Goal: Navigation & Orientation: Find specific page/section

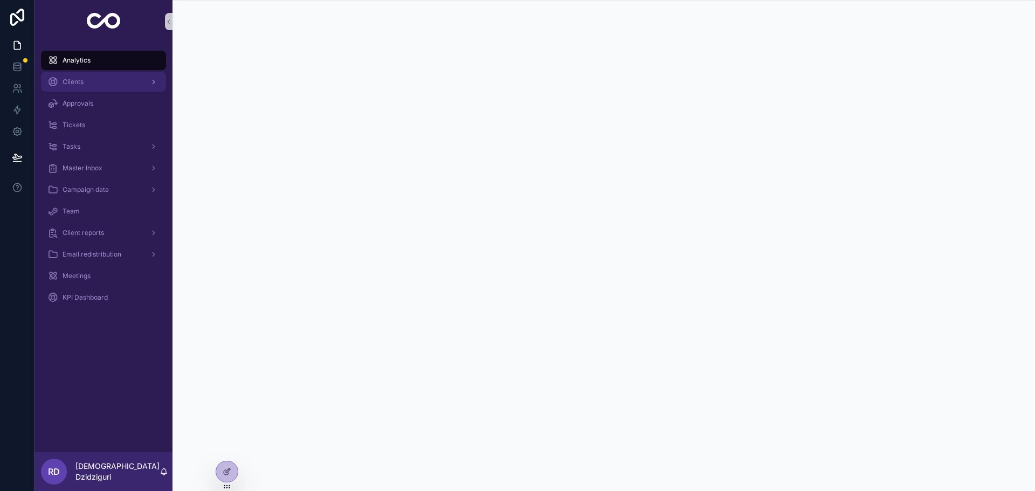
click at [91, 86] on div "Clients" at bounding box center [103, 81] width 112 height 17
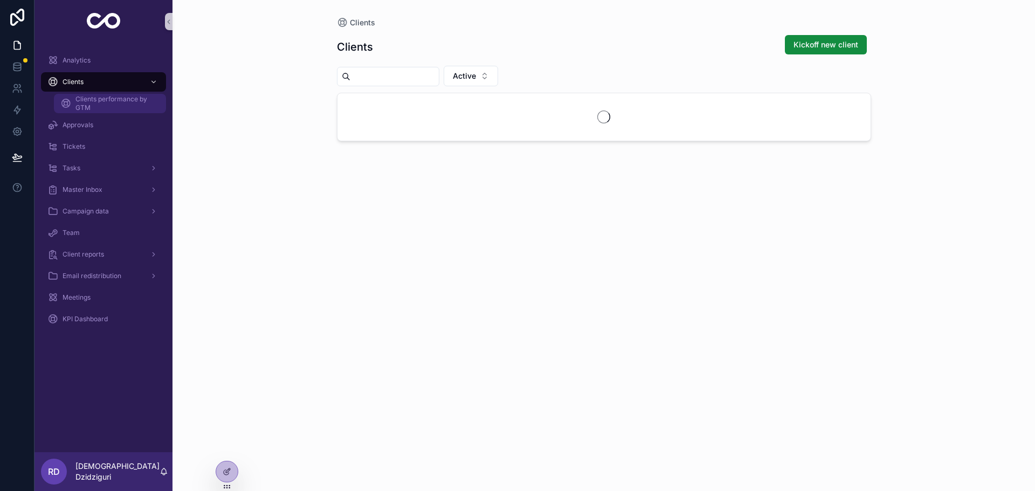
click at [94, 108] on span "Clients performance by GTM" at bounding box center [116, 103] width 80 height 17
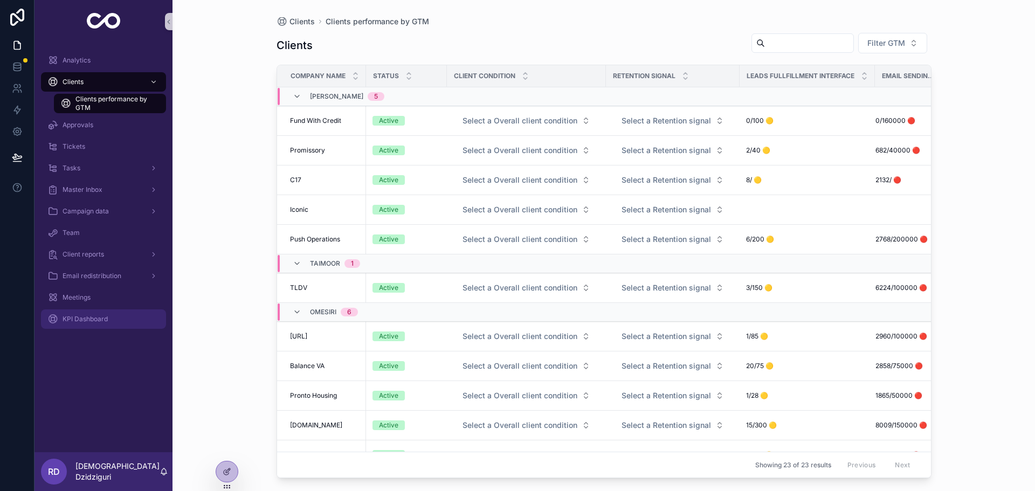
scroll to position [108, 0]
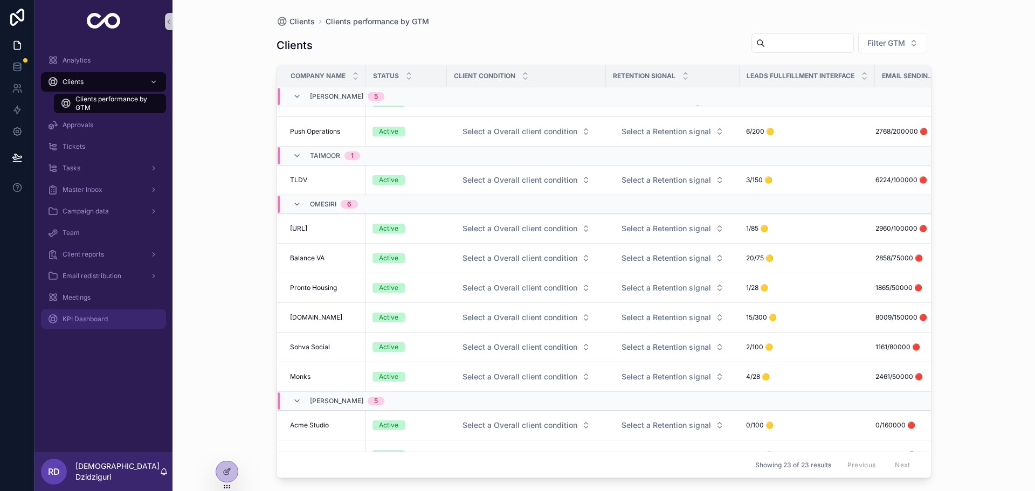
click at [106, 318] on span "KPI Dashboard" at bounding box center [85, 319] width 45 height 9
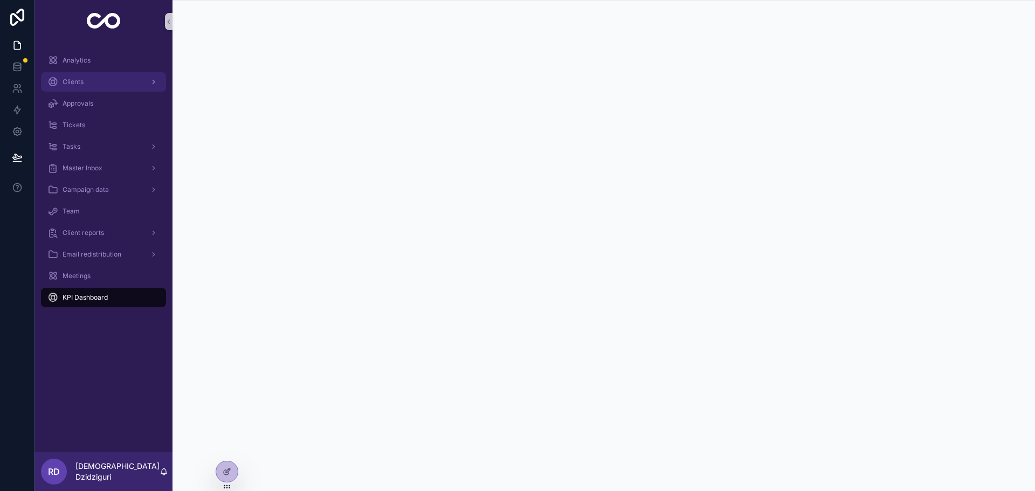
click at [99, 79] on div "Clients" at bounding box center [103, 81] width 112 height 17
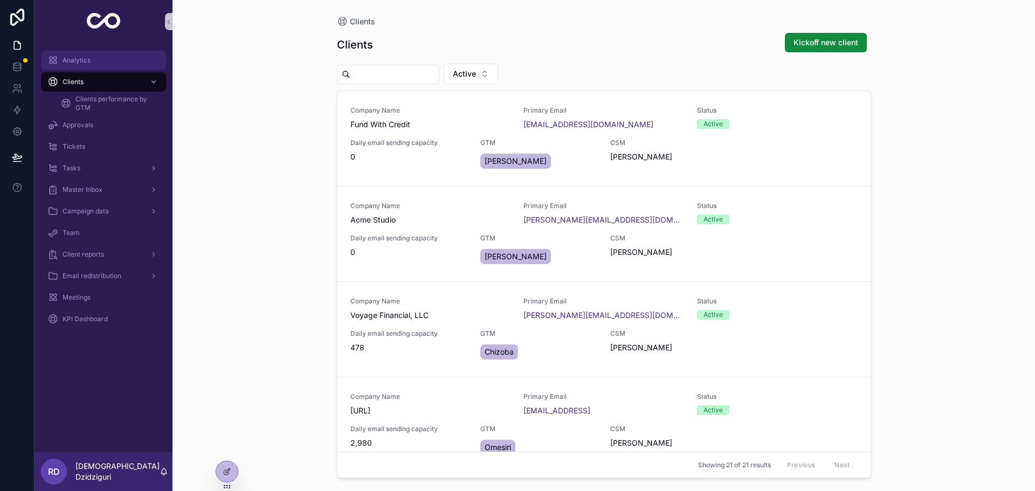
click at [106, 62] on div "Analytics" at bounding box center [103, 60] width 112 height 17
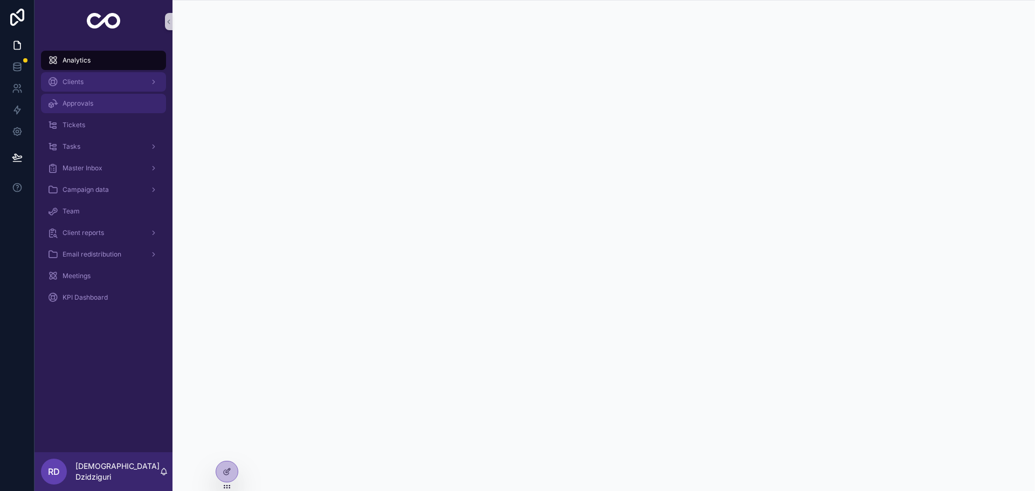
drag, startPoint x: 86, startPoint y: 78, endPoint x: 98, endPoint y: 125, distance: 48.0
click at [86, 78] on div "Clients" at bounding box center [103, 81] width 112 height 17
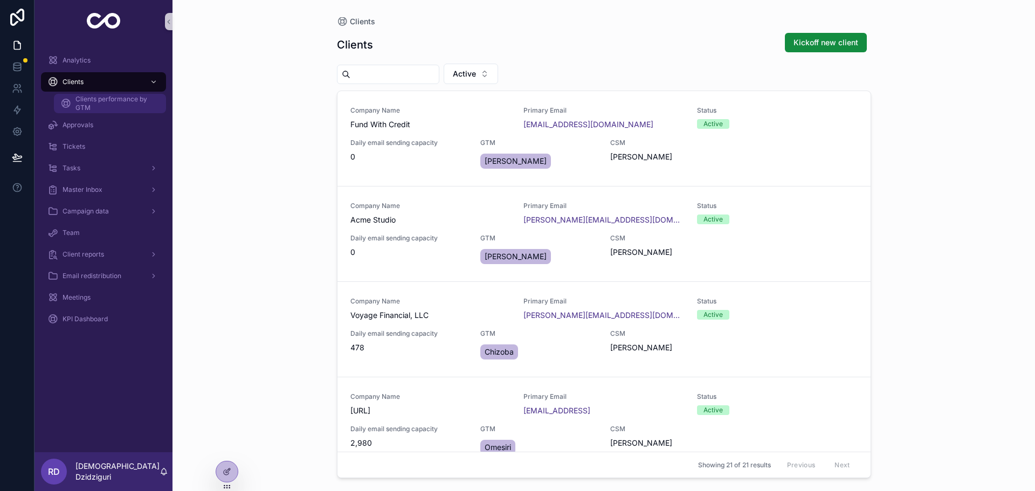
click at [109, 101] on span "Clients performance by GTM" at bounding box center [116, 103] width 80 height 17
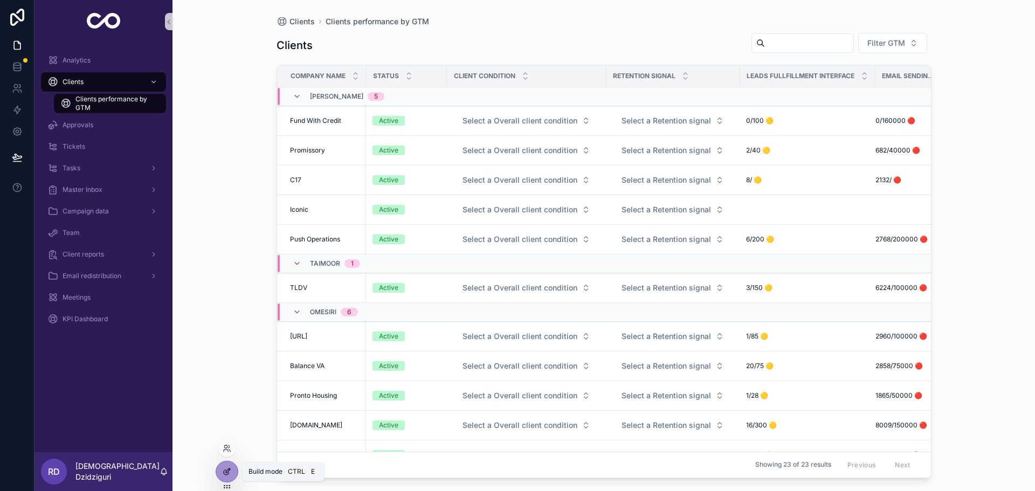
click at [226, 469] on icon at bounding box center [227, 472] width 9 height 9
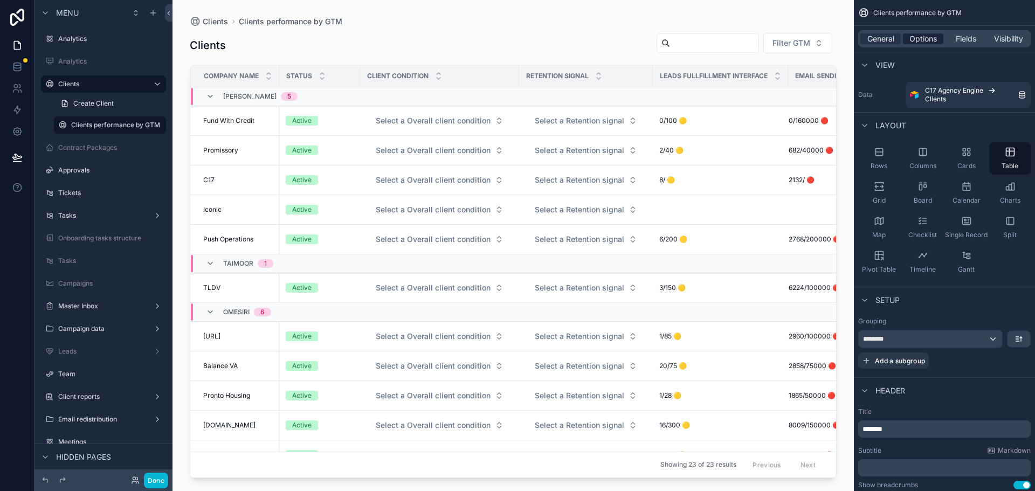
click at [926, 39] on span "Options" at bounding box center [924, 38] width 28 height 11
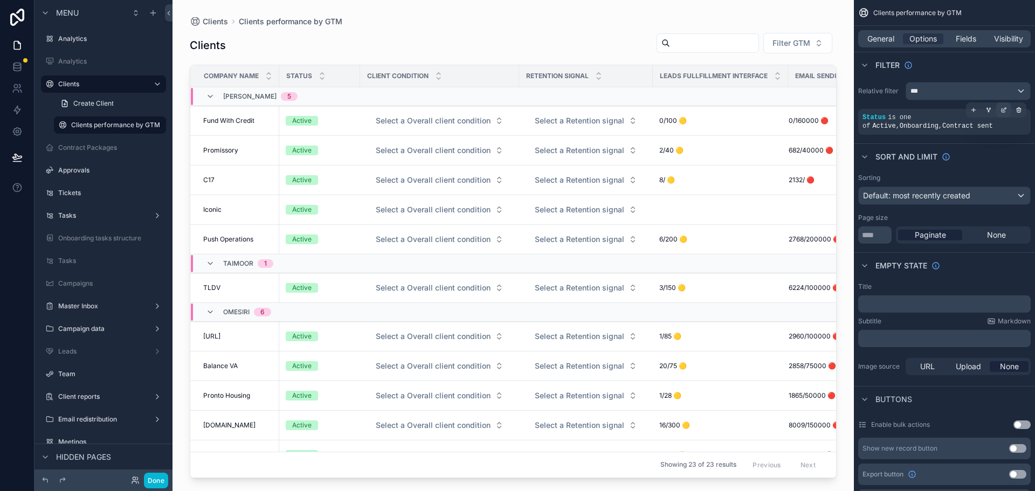
click at [1001, 109] on icon "scrollable content" at bounding box center [1004, 110] width 6 height 6
click at [974, 111] on icon "scrollable content" at bounding box center [974, 110] width 0 height 4
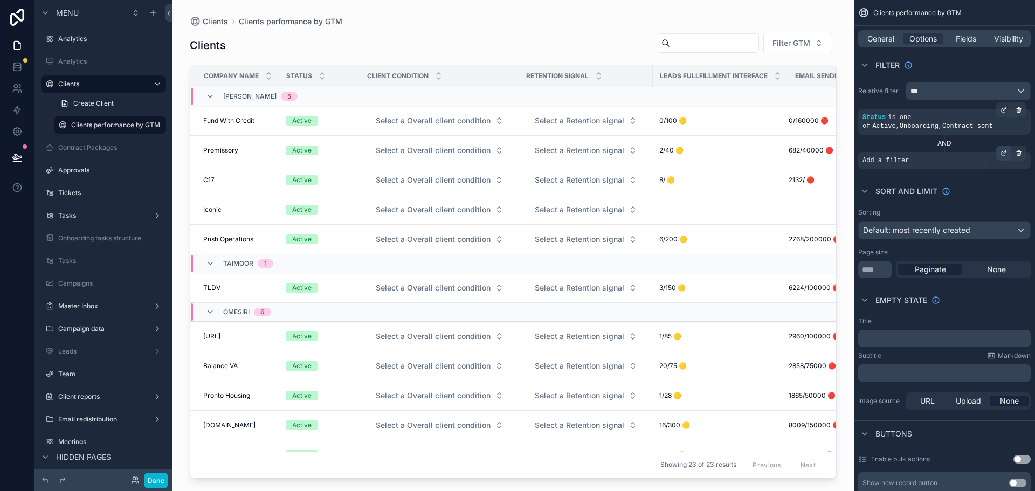
click at [1000, 157] on div "scrollable content" at bounding box center [1004, 153] width 15 height 15
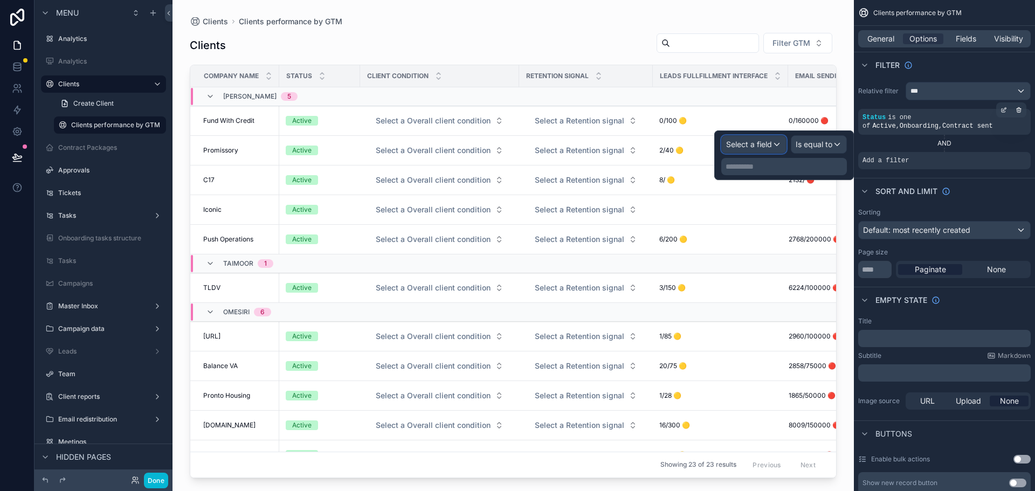
click at [748, 141] on span "Select a field" at bounding box center [749, 144] width 46 height 9
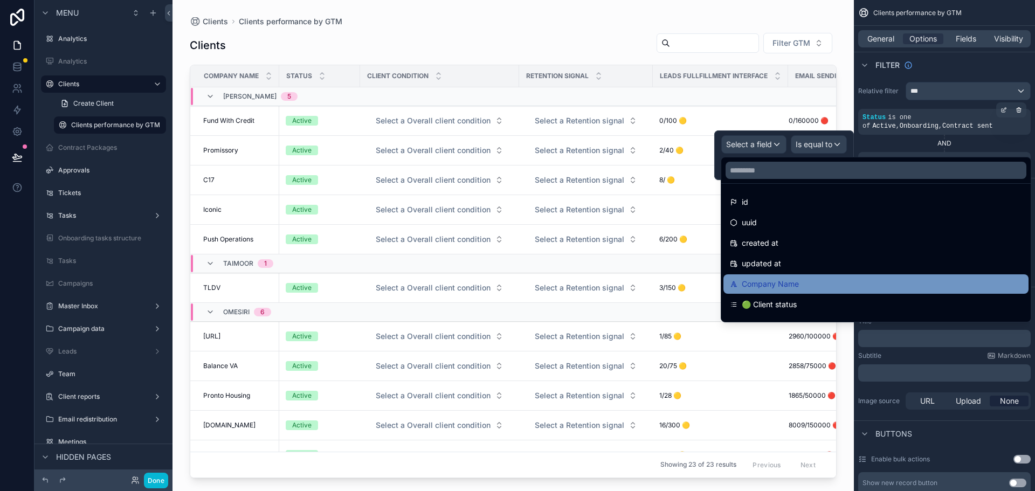
click at [769, 279] on span "Company Name" at bounding box center [770, 284] width 57 height 13
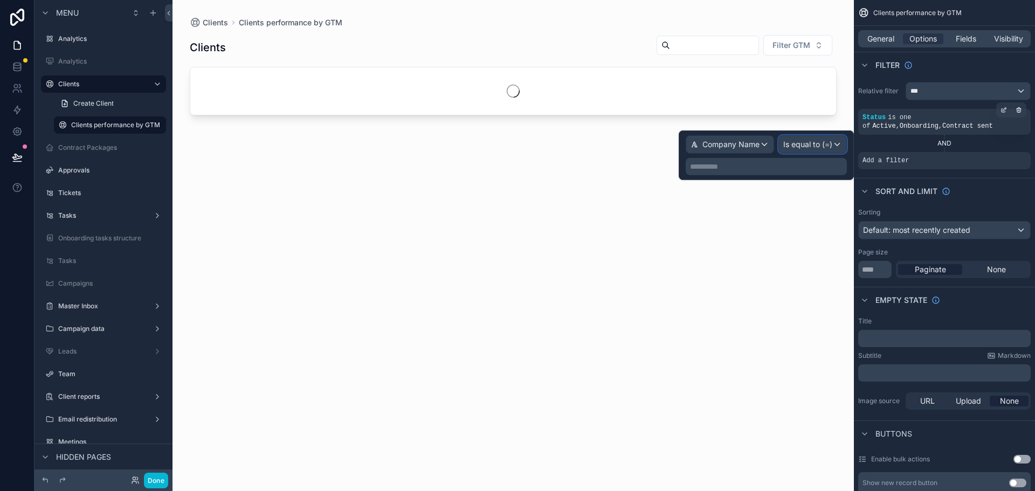
click at [818, 145] on span "Is equal to (=)" at bounding box center [808, 144] width 49 height 11
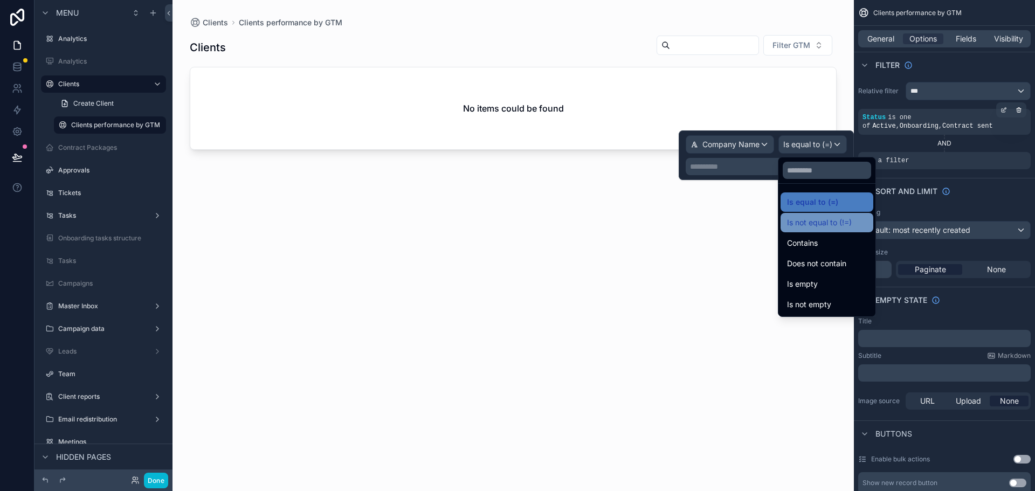
click at [826, 224] on span "Is not equal to (!=)" at bounding box center [819, 222] width 65 height 13
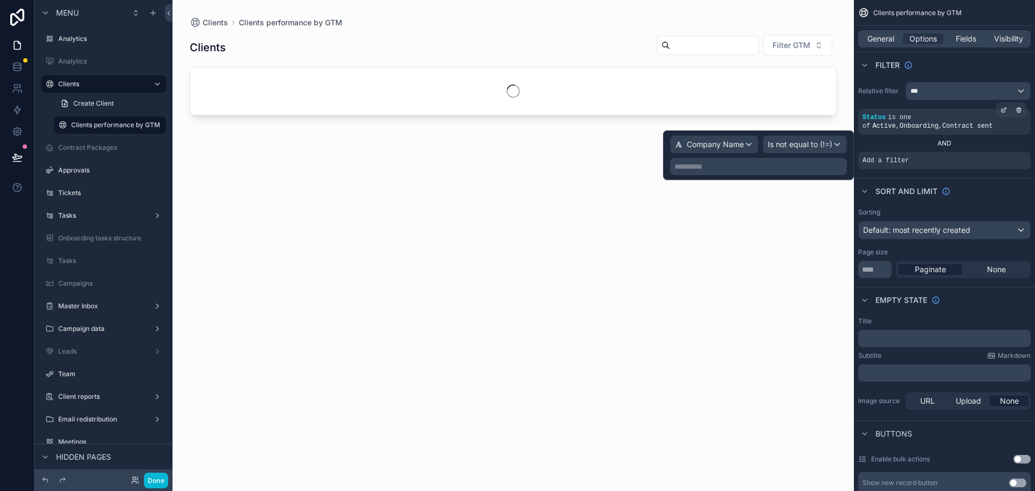
click at [749, 167] on p "**********" at bounding box center [760, 166] width 170 height 11
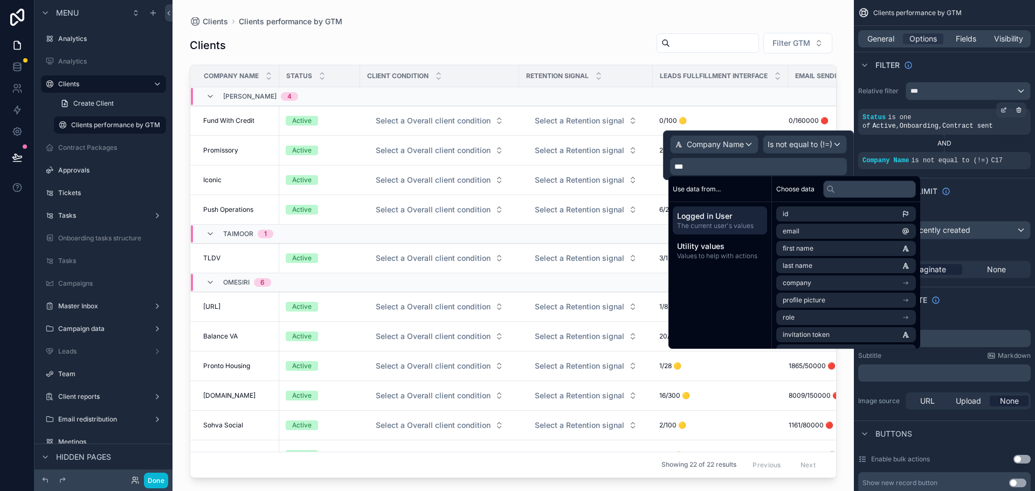
click at [986, 185] on div "Sort And Limit" at bounding box center [944, 191] width 181 height 26
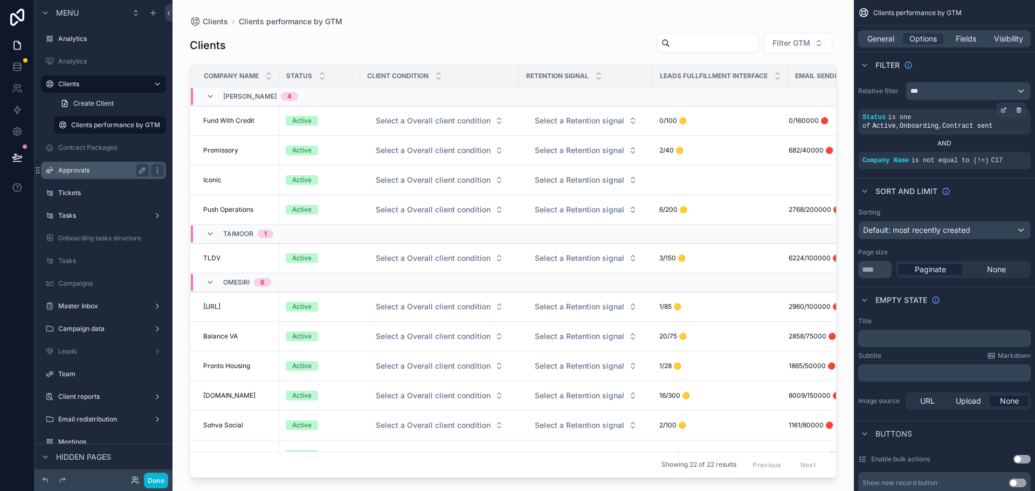
click at [89, 170] on label "Approvals" at bounding box center [101, 170] width 86 height 9
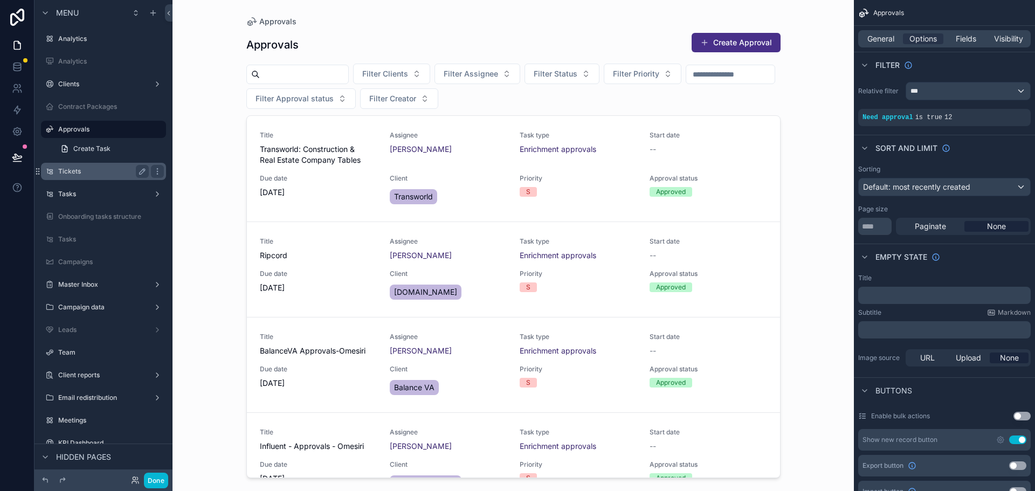
click at [95, 172] on label "Tickets" at bounding box center [101, 171] width 86 height 9
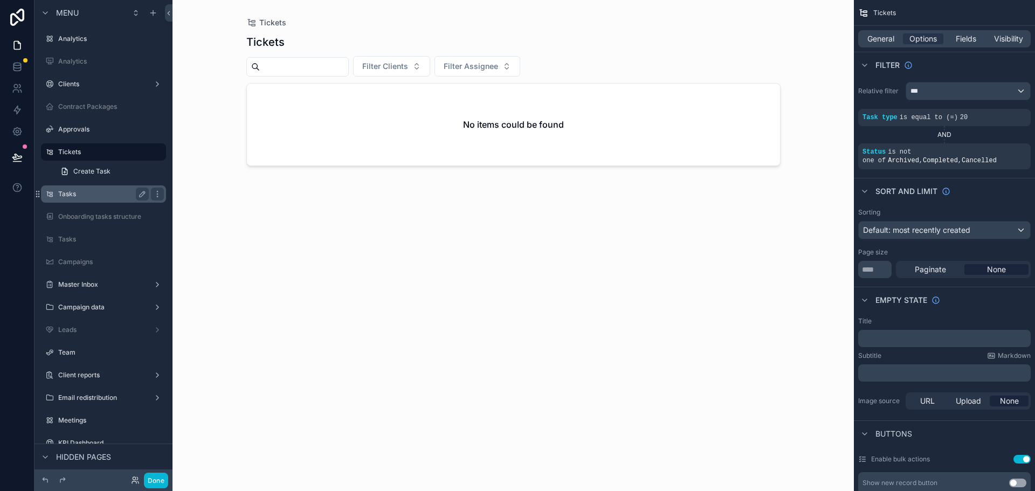
click at [79, 200] on div "Tasks" at bounding box center [103, 194] width 91 height 13
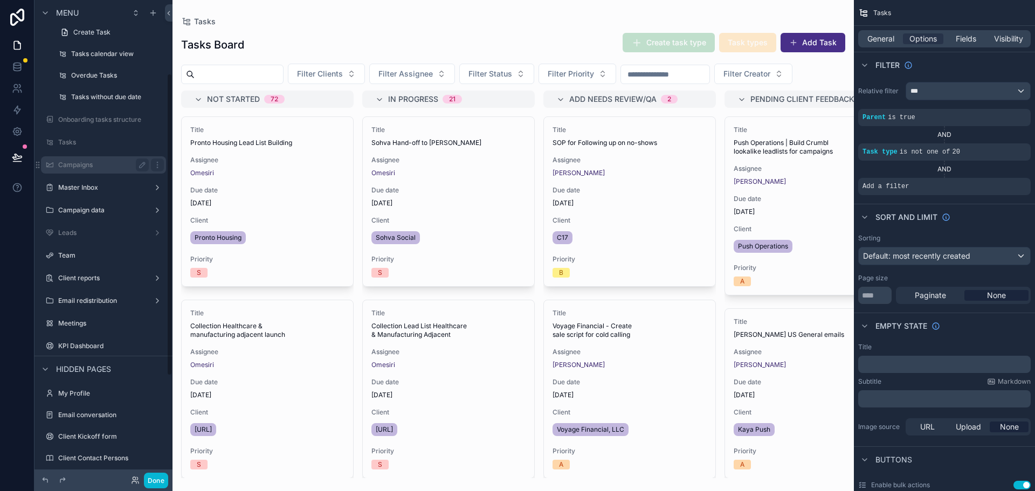
scroll to position [54, 0]
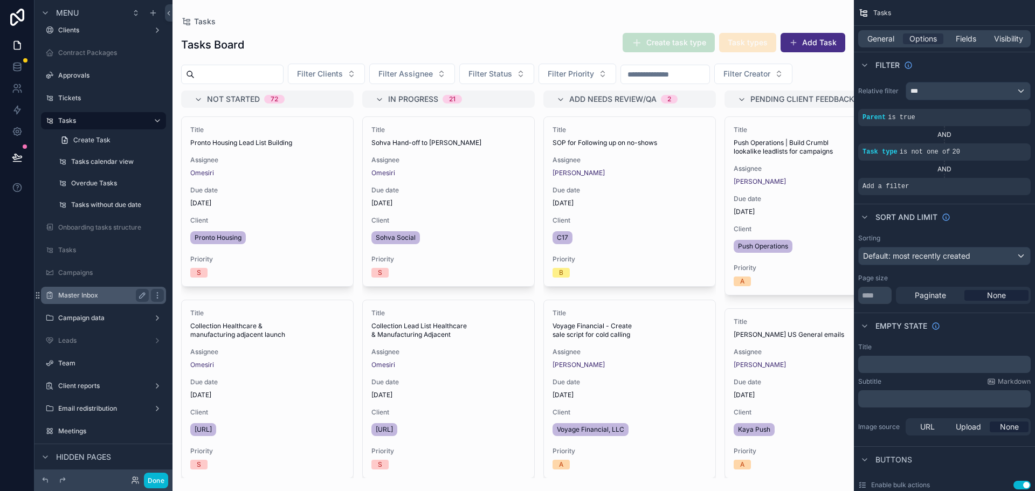
click at [106, 291] on div "Master Inbox" at bounding box center [103, 295] width 91 height 13
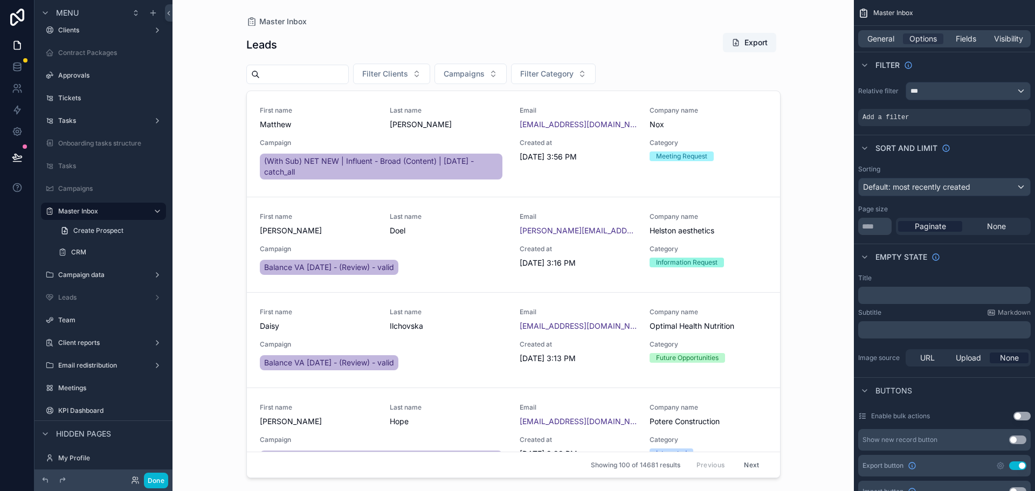
click at [455, 119] on div "scrollable content" at bounding box center [514, 239] width 552 height 478
click at [455, 114] on span "Last name" at bounding box center [448, 110] width 117 height 9
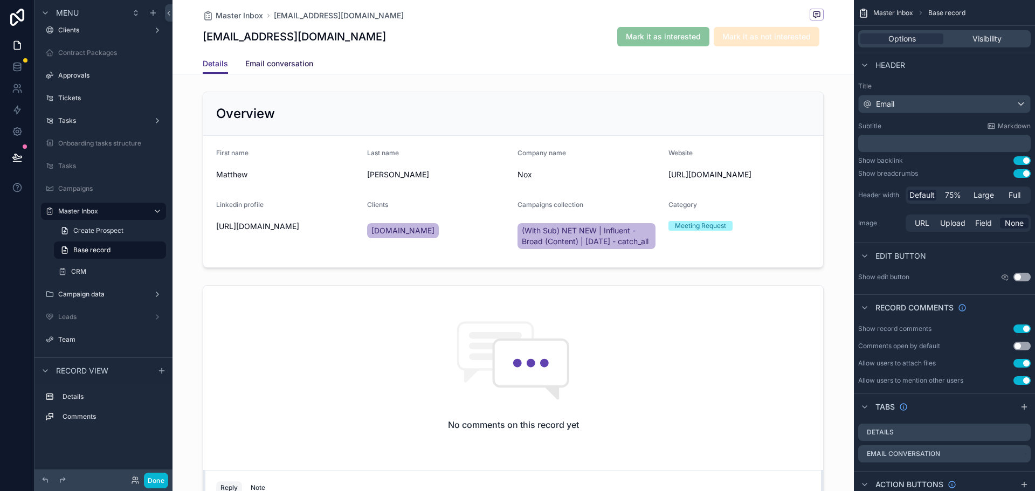
click at [266, 59] on span "Email conversation" at bounding box center [279, 63] width 68 height 11
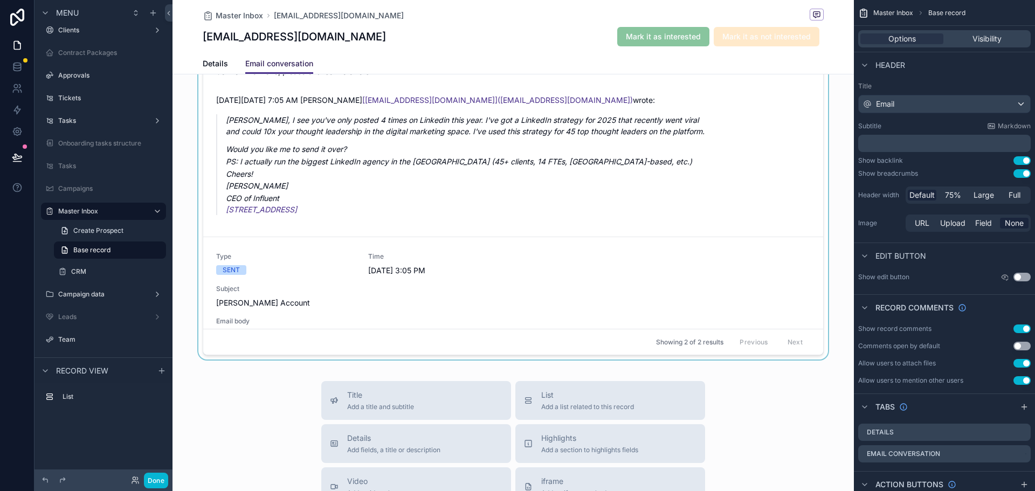
scroll to position [108, 0]
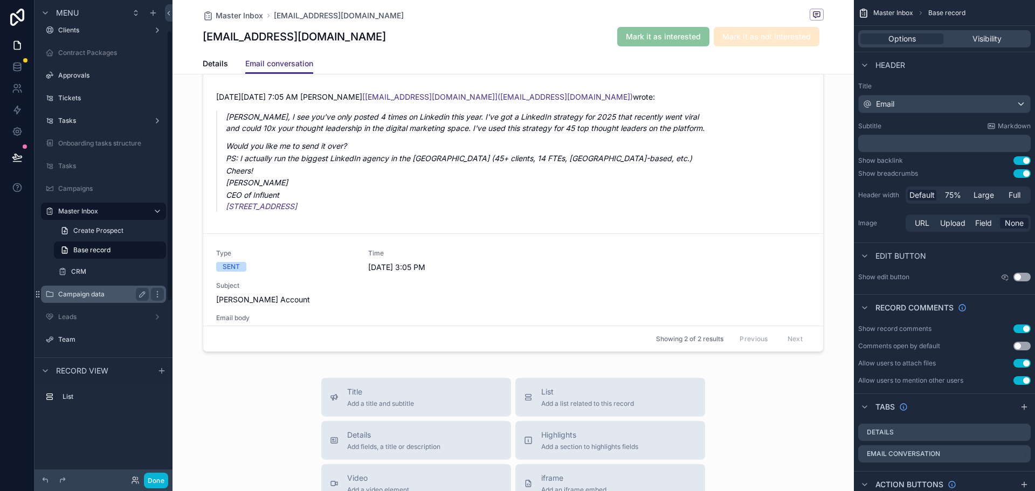
click at [79, 297] on label "Campaign data" at bounding box center [101, 294] width 86 height 9
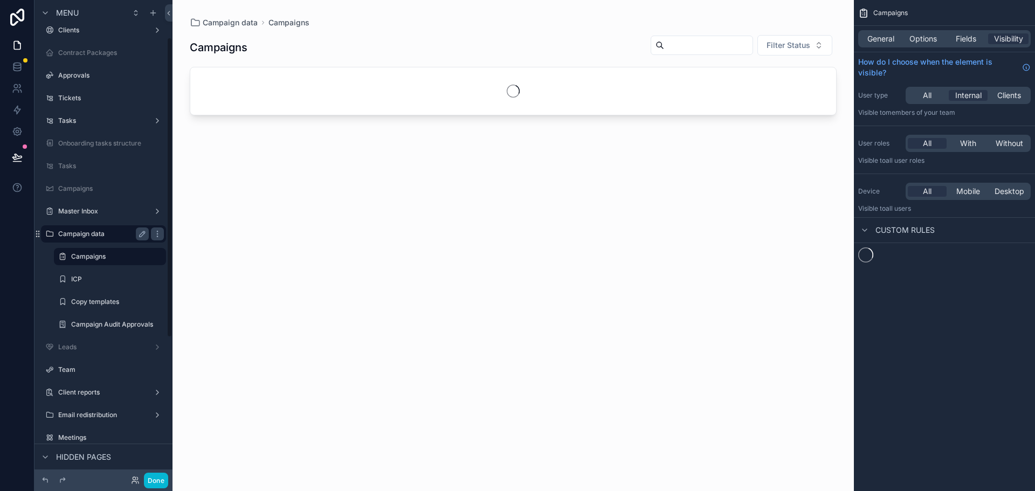
scroll to position [60, 0]
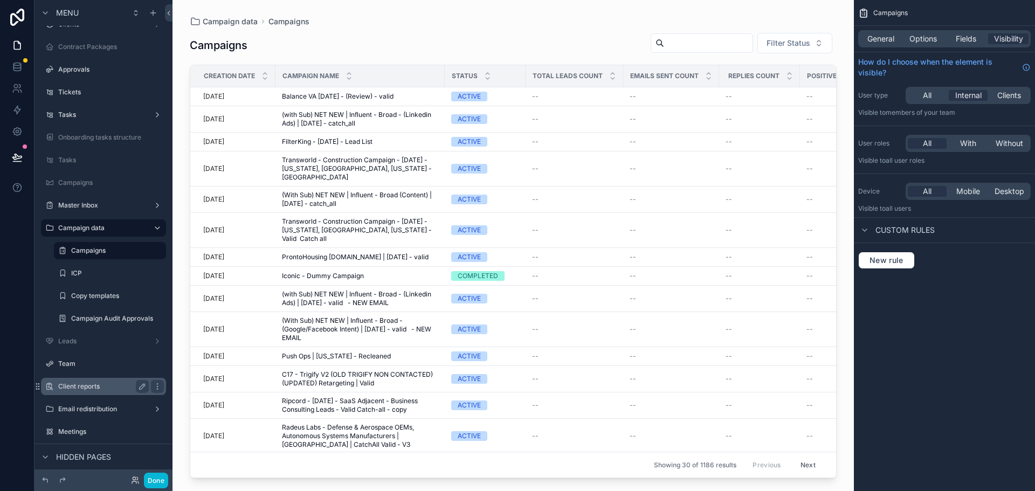
click at [87, 391] on div "Client reports" at bounding box center [103, 386] width 91 height 13
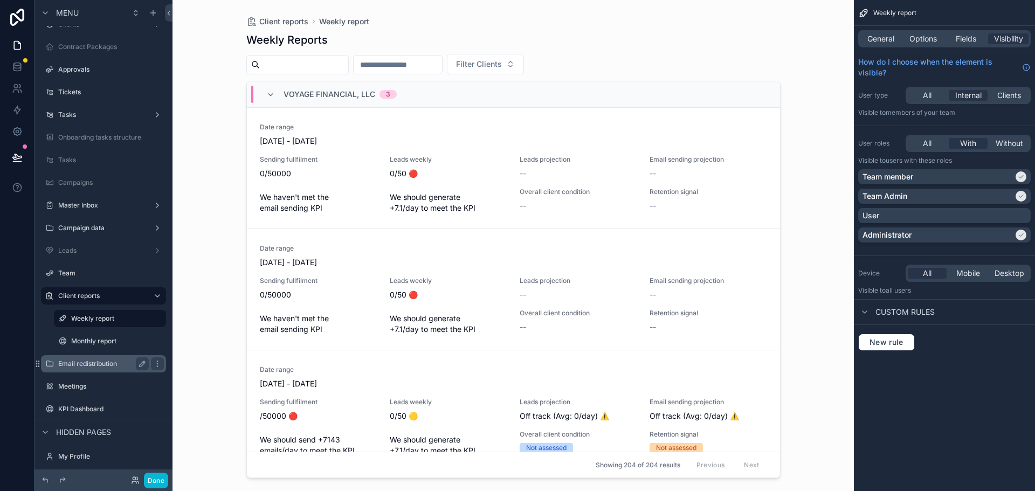
click at [101, 359] on div "Email redistribution" at bounding box center [103, 364] width 91 height 13
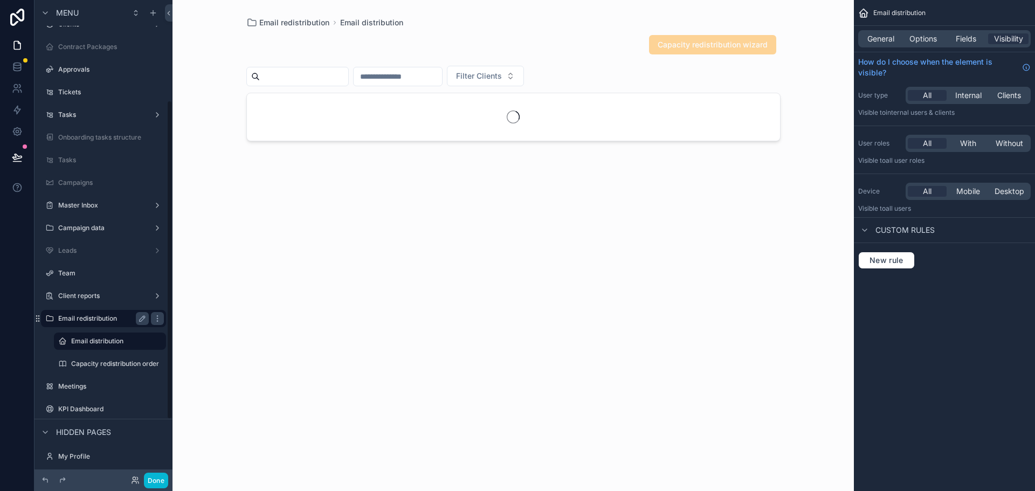
scroll to position [150, 0]
